Goal: Find specific page/section: Find specific page/section

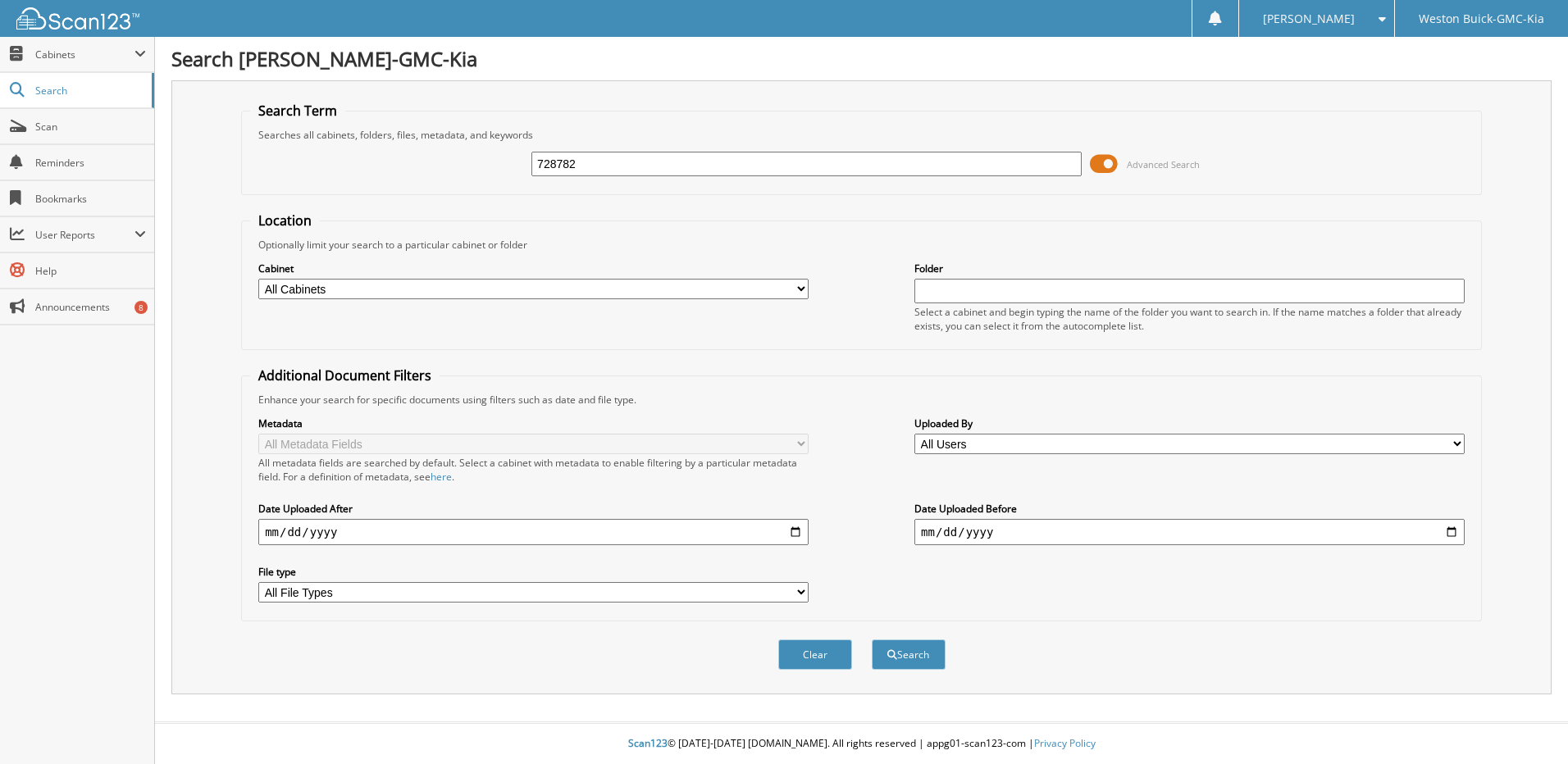
type input "728782"
click at [872, 640] on button "Search" at bounding box center [909, 655] width 74 height 30
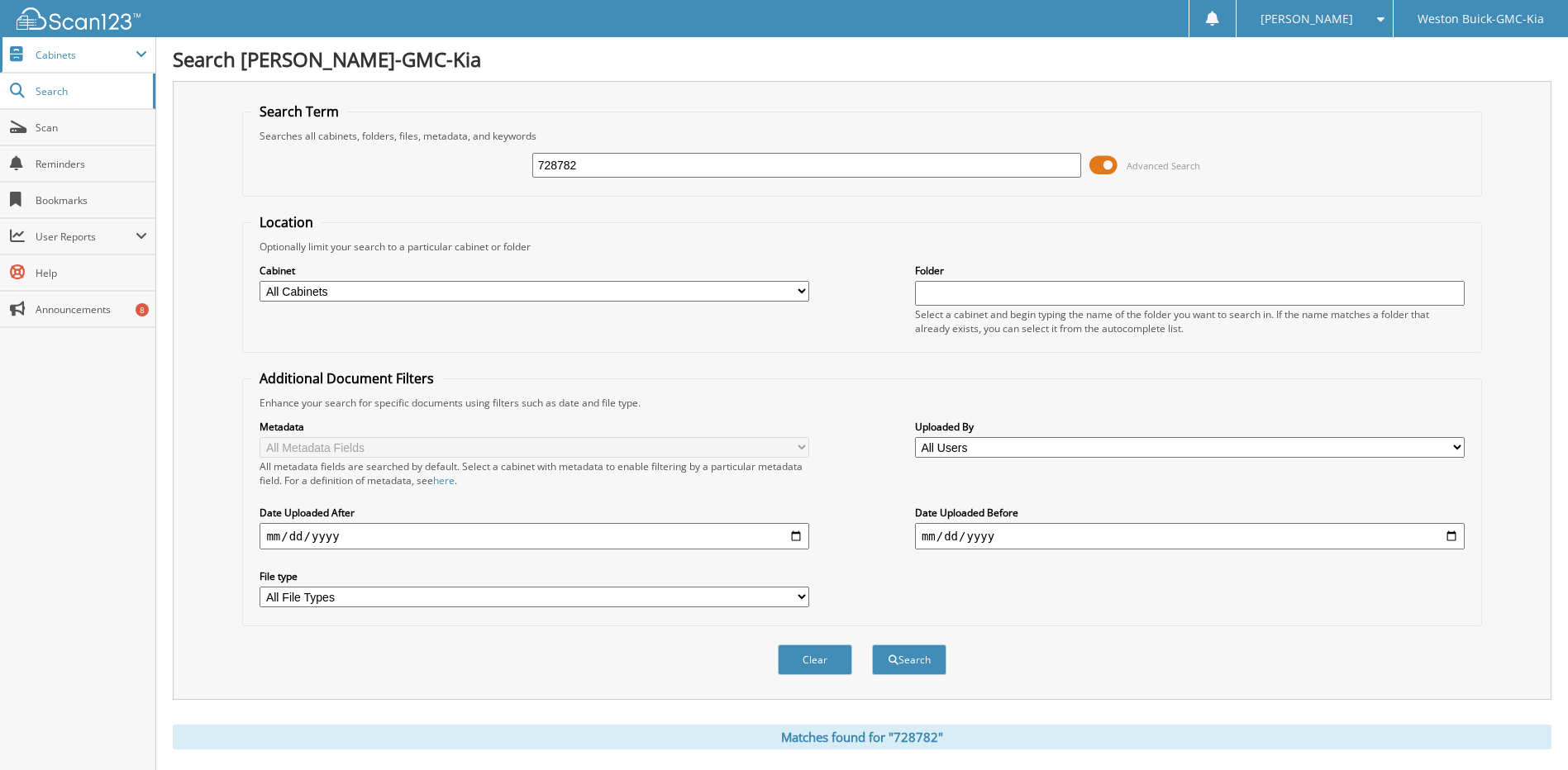
drag, startPoint x: 48, startPoint y: 53, endPoint x: 217, endPoint y: 102, distance: 176.0
click at [49, 53] on span "Cabinets" at bounding box center [85, 54] width 100 height 14
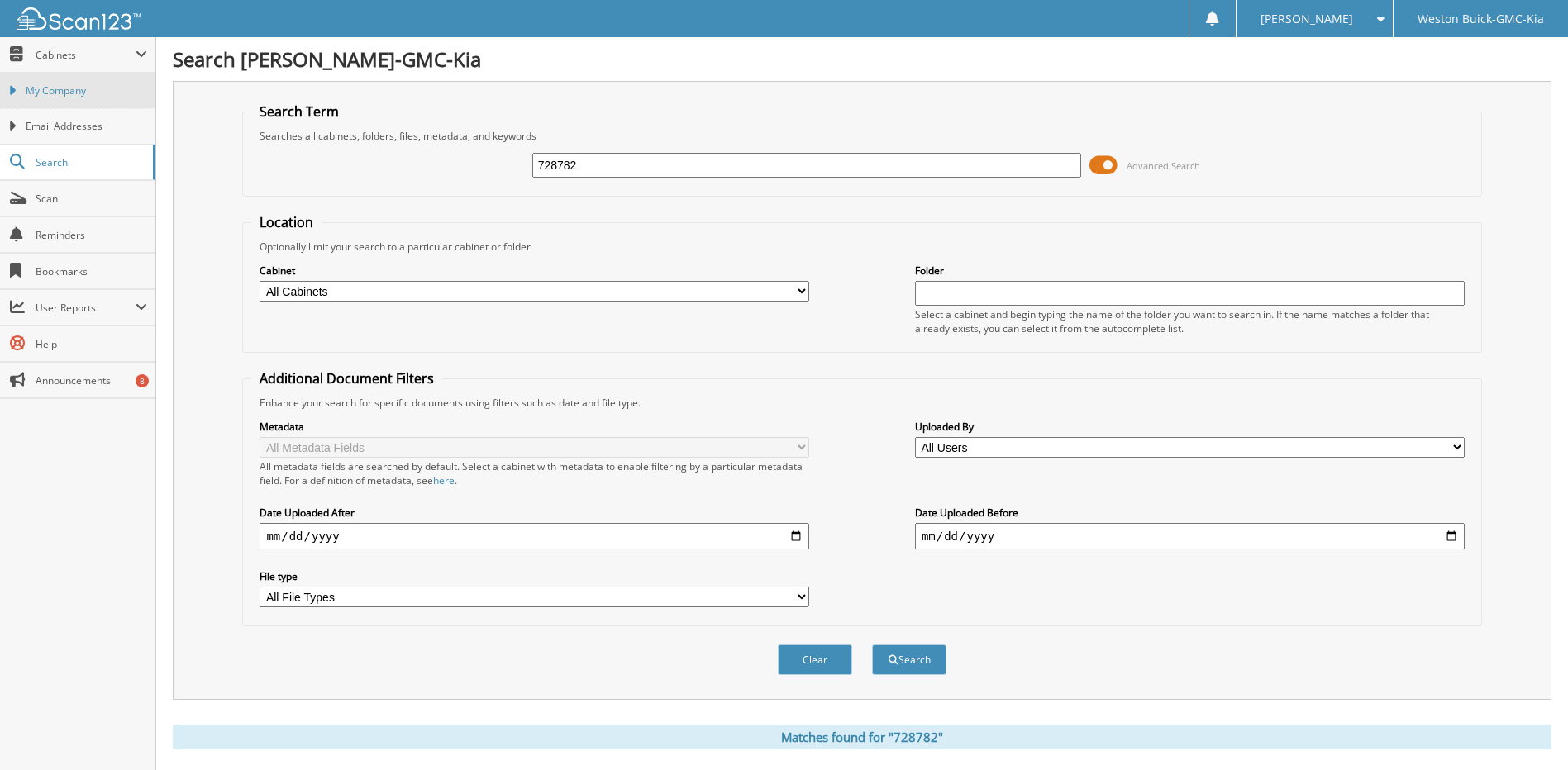
click at [50, 87] on span "My Company" at bounding box center [86, 91] width 121 height 15
